Goal: Book appointment/travel/reservation

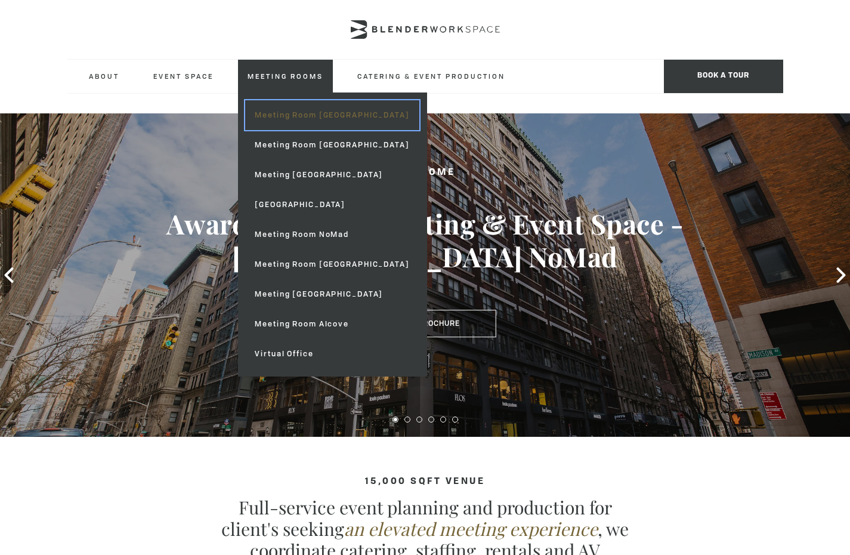
click at [297, 113] on link "Meeting Room [GEOGRAPHIC_DATA]" at bounding box center [332, 115] width 174 height 30
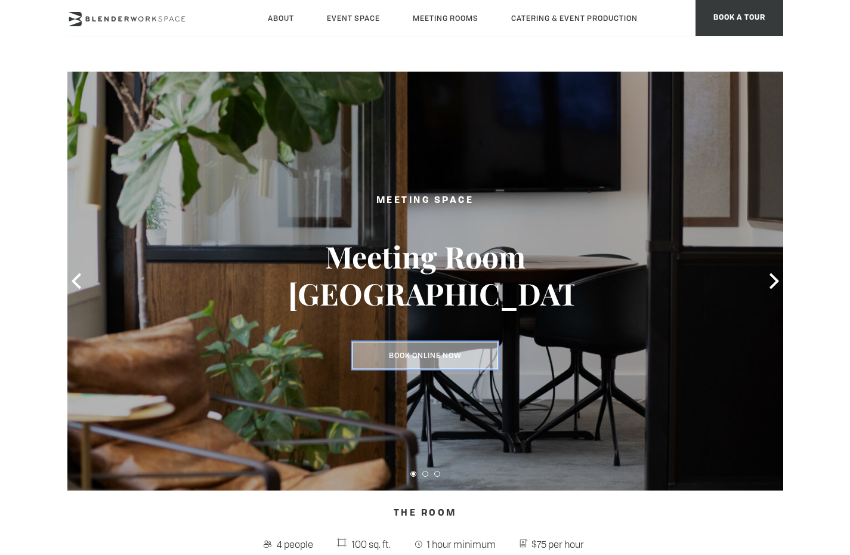
click at [442, 362] on link "Book Online Now" at bounding box center [426, 355] width 146 height 27
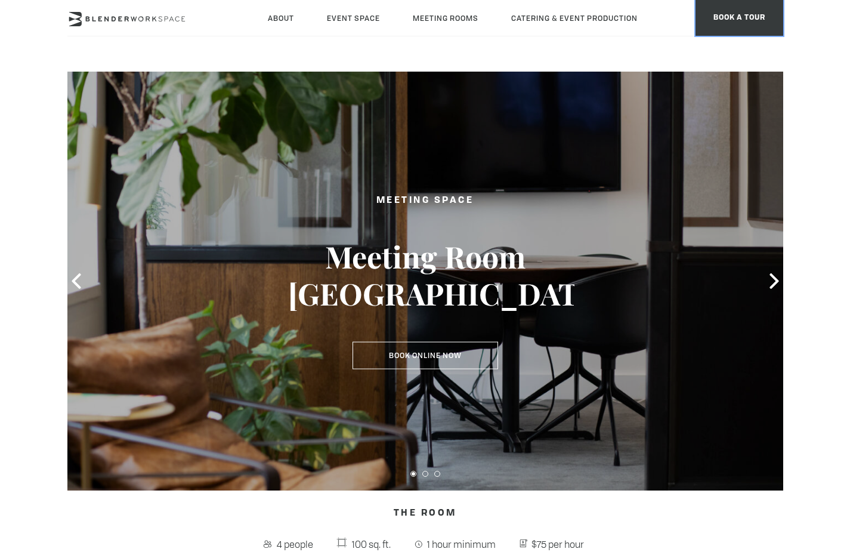
click at [709, 12] on span "BOOK A TOUR" at bounding box center [740, 18] width 88 height 36
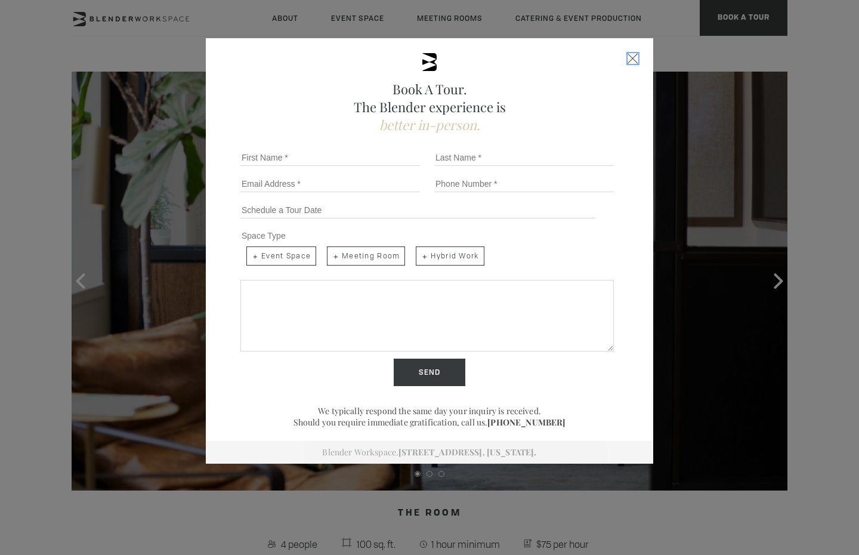
click at [630, 56] on span "Close form" at bounding box center [633, 58] width 11 height 11
